Goal: Task Accomplishment & Management: Use online tool/utility

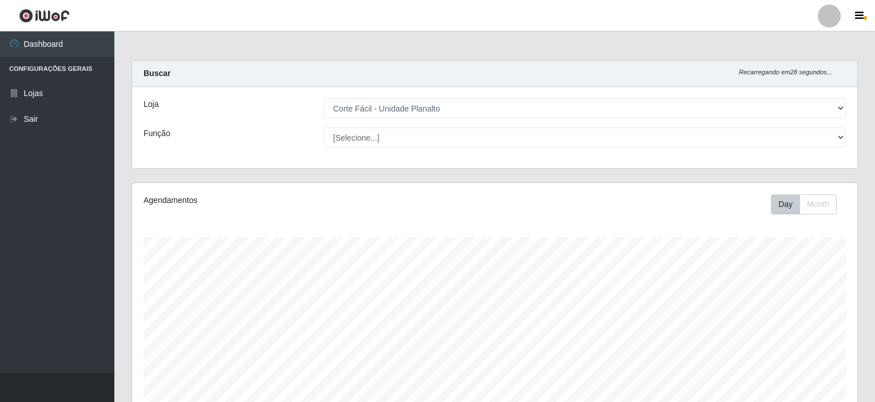
select select "202"
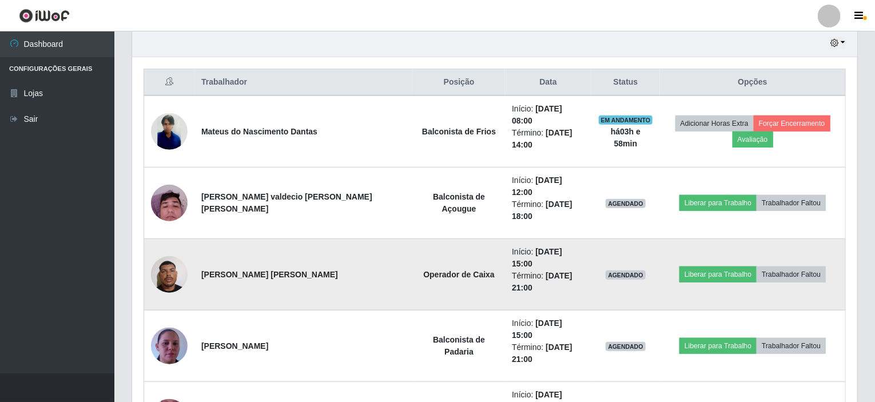
scroll to position [237, 725]
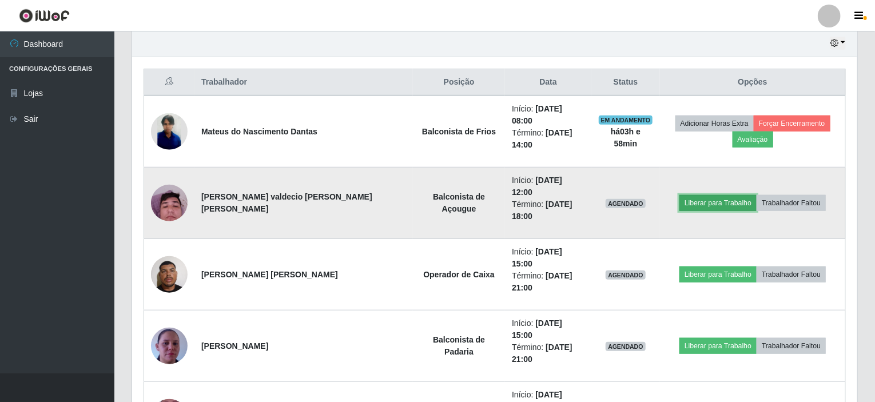
click at [679, 195] on button "Liberar para Trabalho" at bounding box center [717, 203] width 77 height 16
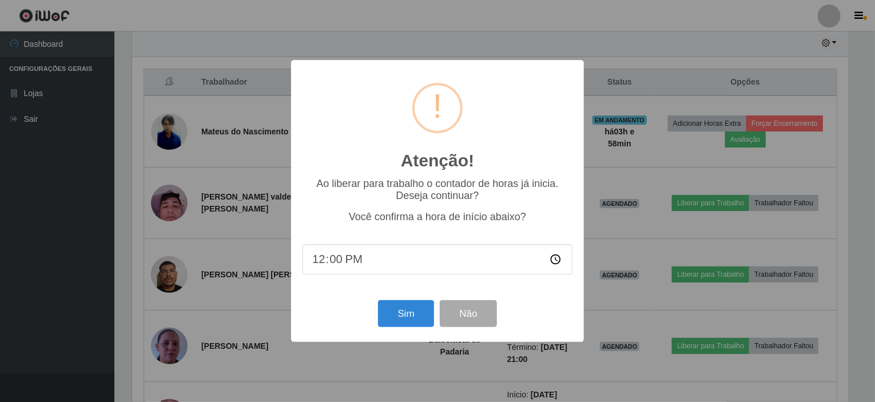
scroll to position [237, 721]
click at [393, 315] on button "Sim" at bounding box center [407, 313] width 55 height 27
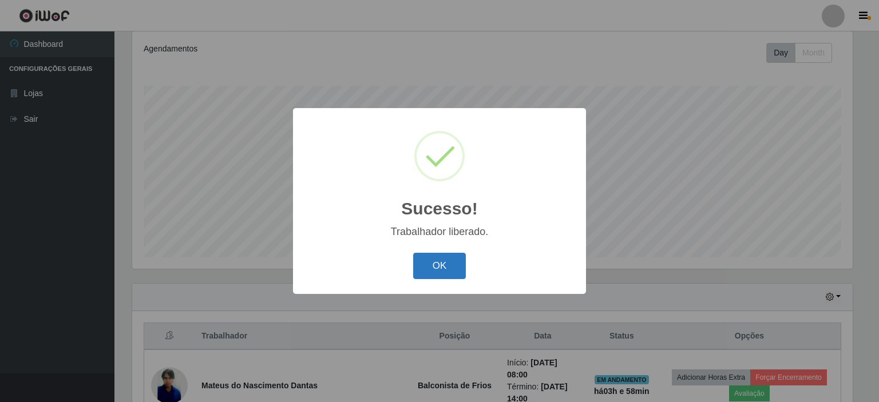
click at [435, 263] on button "OK" at bounding box center [439, 266] width 53 height 27
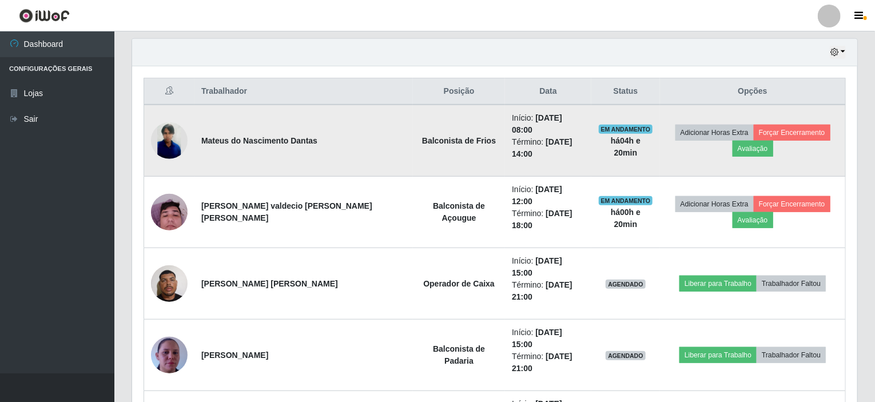
scroll to position [406, 0]
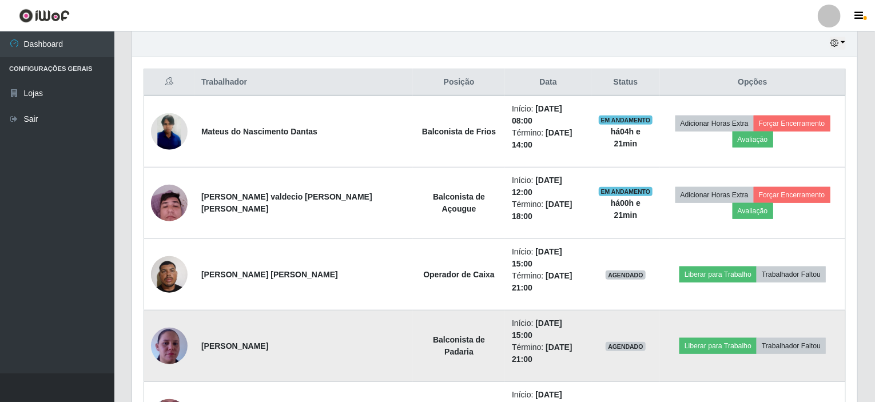
click at [168, 313] on img at bounding box center [169, 345] width 37 height 65
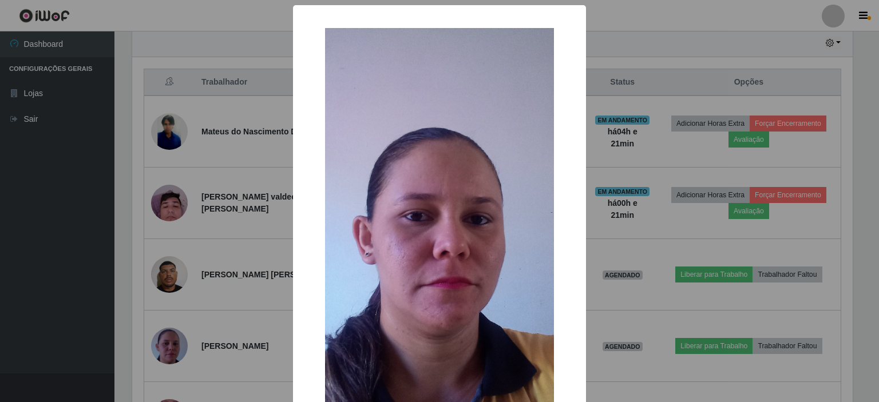
drag, startPoint x: 600, startPoint y: 226, endPoint x: 588, endPoint y: 226, distance: 12.0
click at [589, 226] on div "× OK Cancel" at bounding box center [439, 201] width 879 height 402
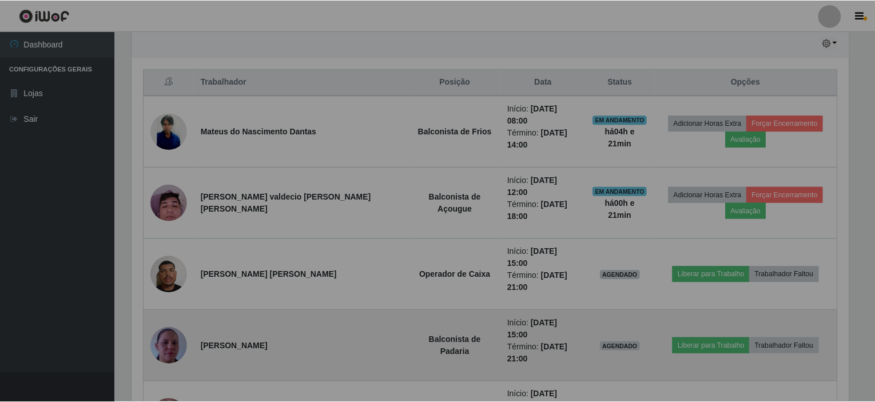
scroll to position [237, 725]
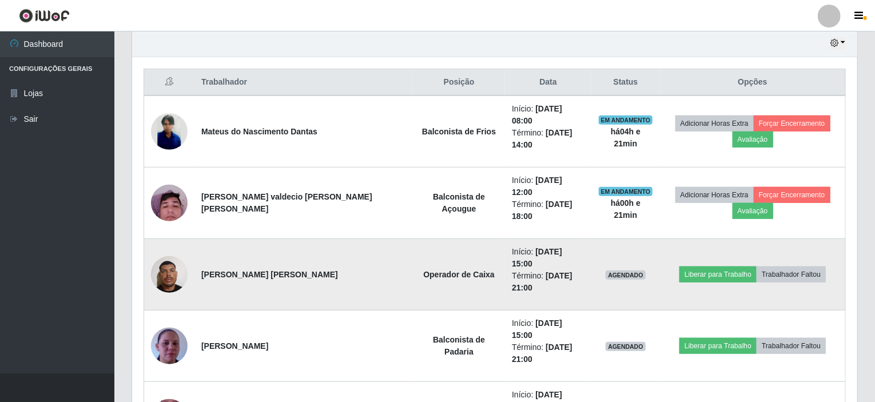
click at [172, 250] on img at bounding box center [169, 274] width 37 height 49
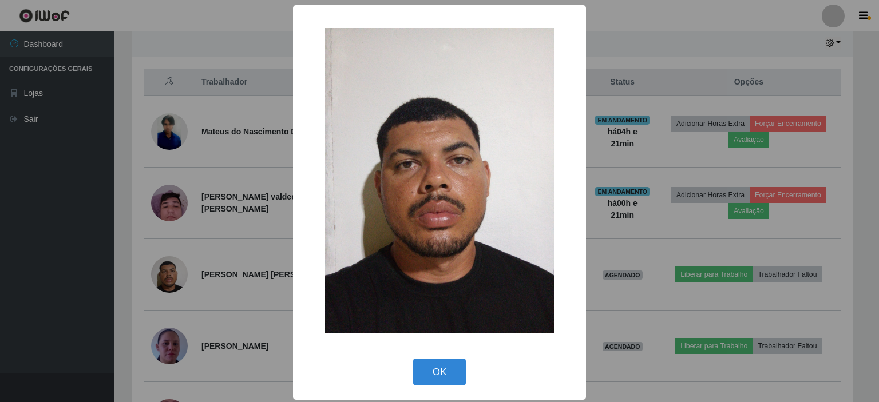
click at [270, 297] on div "× OK Cancel" at bounding box center [439, 201] width 879 height 402
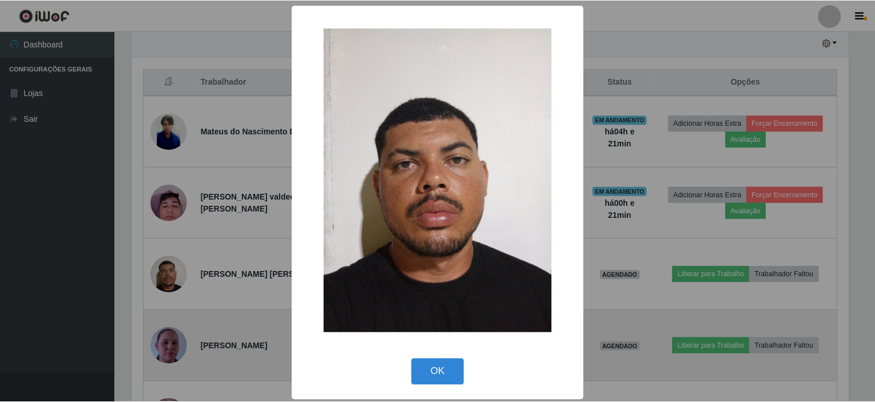
scroll to position [237, 725]
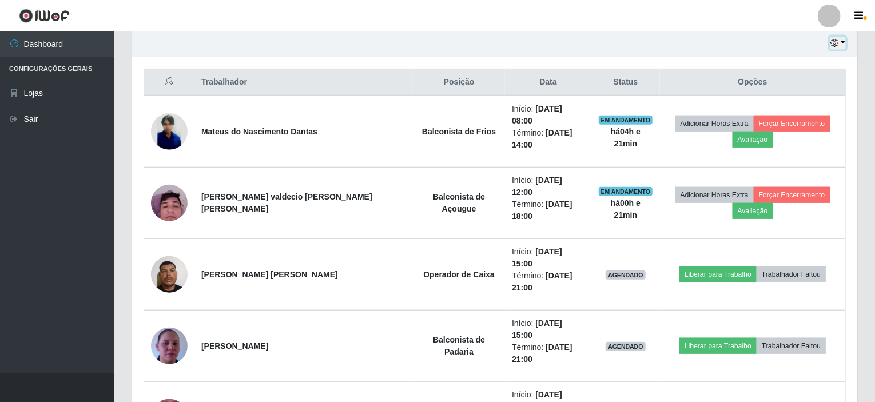
click at [833, 46] on button "button" at bounding box center [838, 43] width 16 height 13
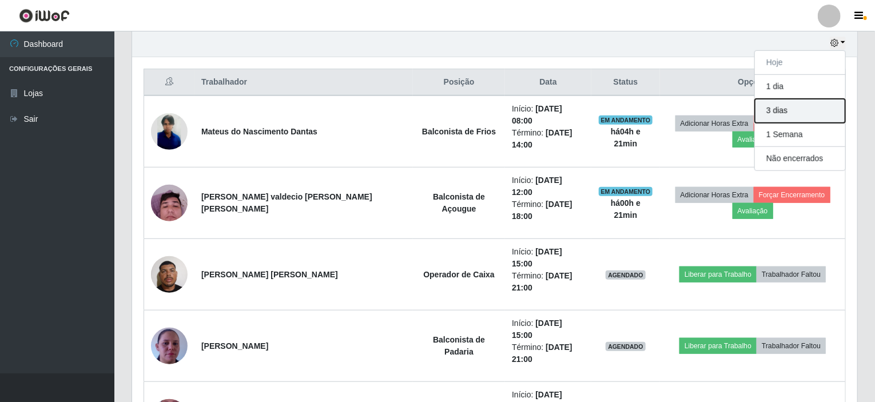
click at [790, 100] on button "3 dias" at bounding box center [800, 111] width 90 height 24
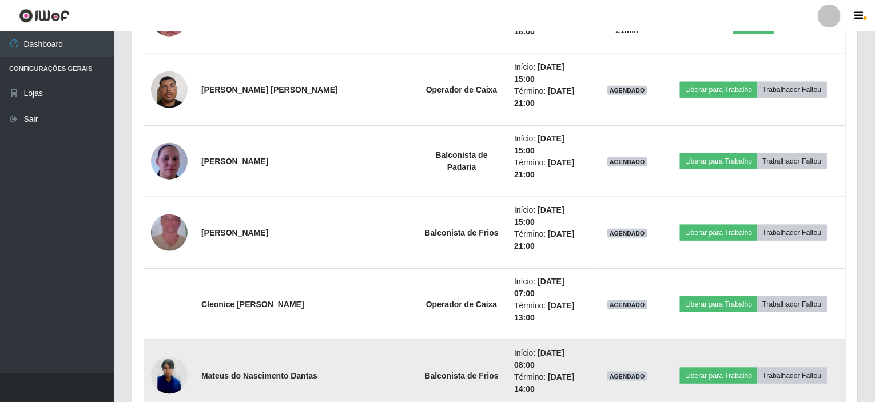
scroll to position [463, 0]
